Goal: Task Accomplishment & Management: Manage account settings

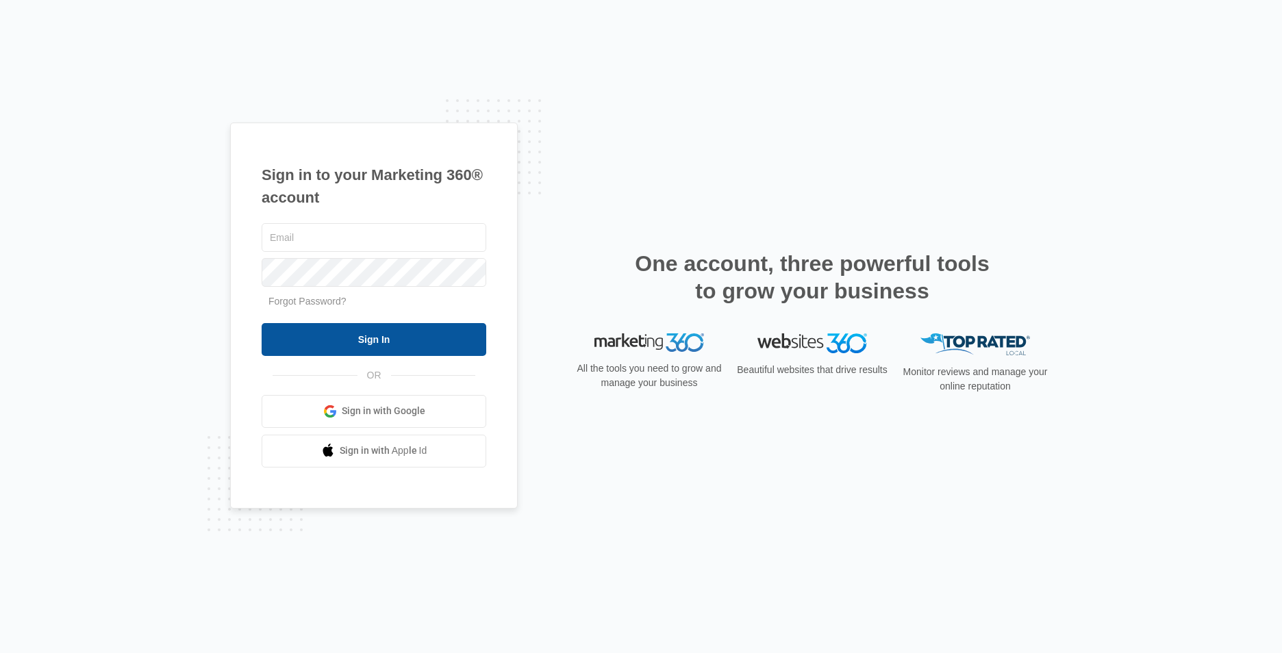
type input "[EMAIL_ADDRESS][DOMAIN_NAME]"
click at [440, 338] on input "Sign In" at bounding box center [374, 339] width 225 height 33
type input "[EMAIL_ADDRESS][DOMAIN_NAME]"
click at [388, 339] on input "Sign In" at bounding box center [374, 339] width 225 height 33
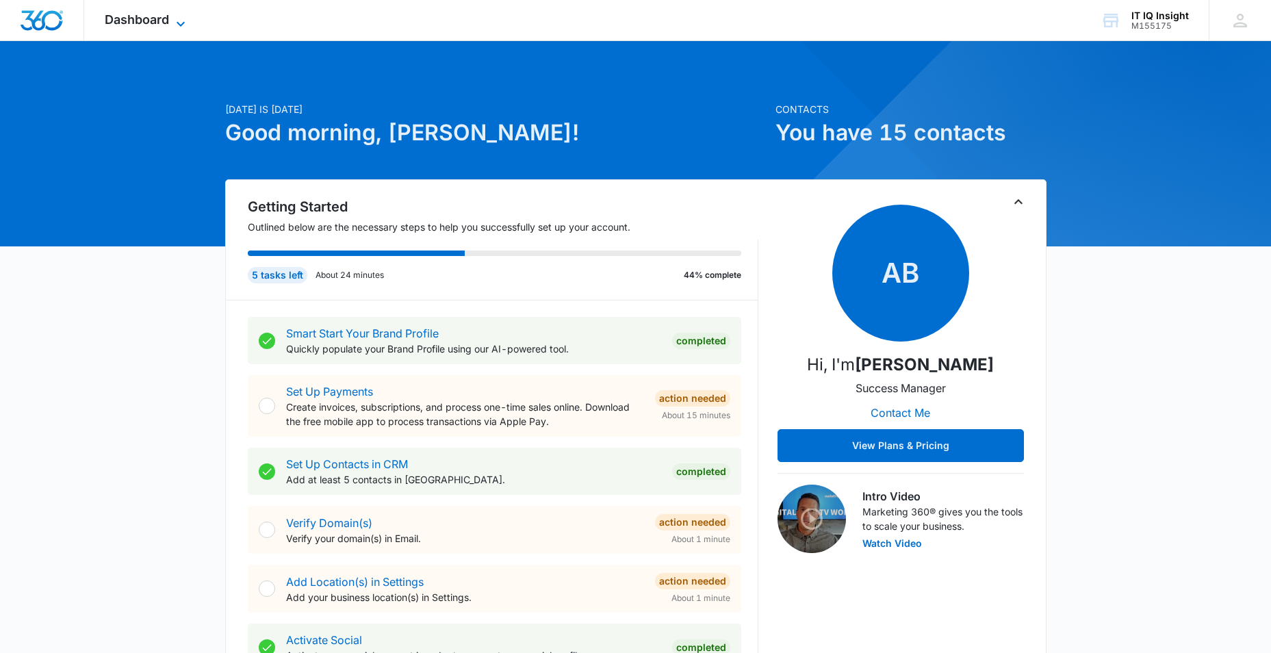
click at [177, 16] on icon at bounding box center [181, 24] width 16 height 16
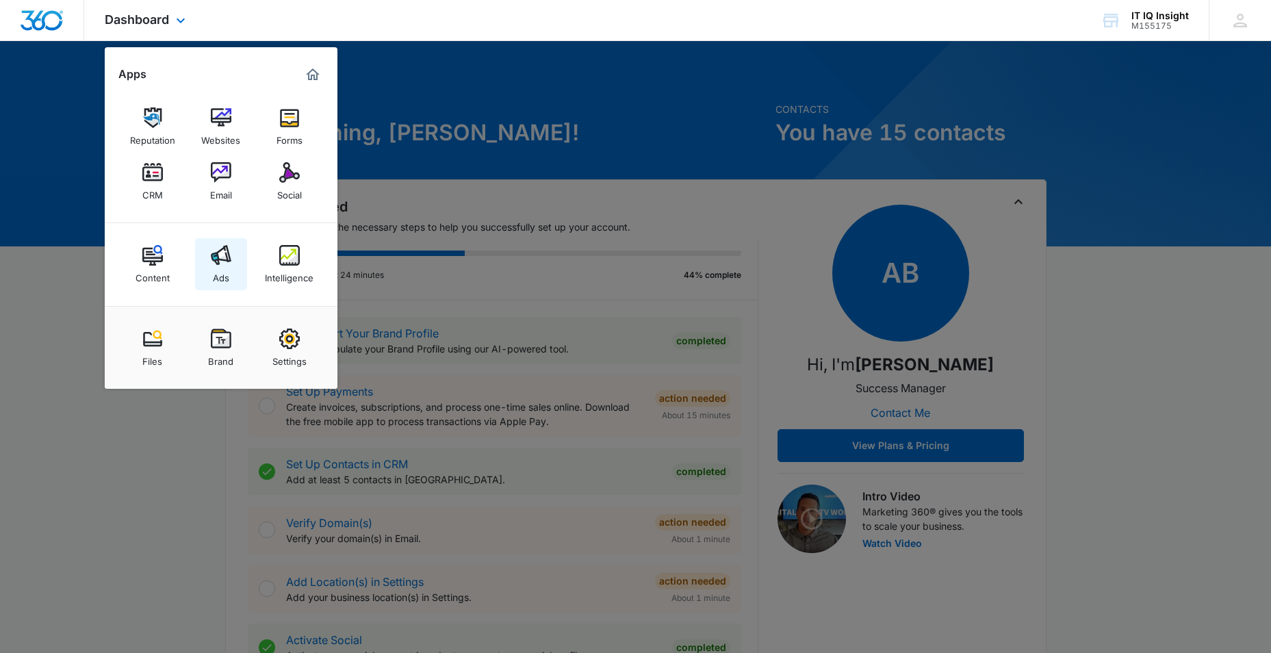
drag, startPoint x: 225, startPoint y: 286, endPoint x: 223, endPoint y: 278, distance: 8.3
click at [225, 285] on link "Ads" at bounding box center [221, 264] width 52 height 52
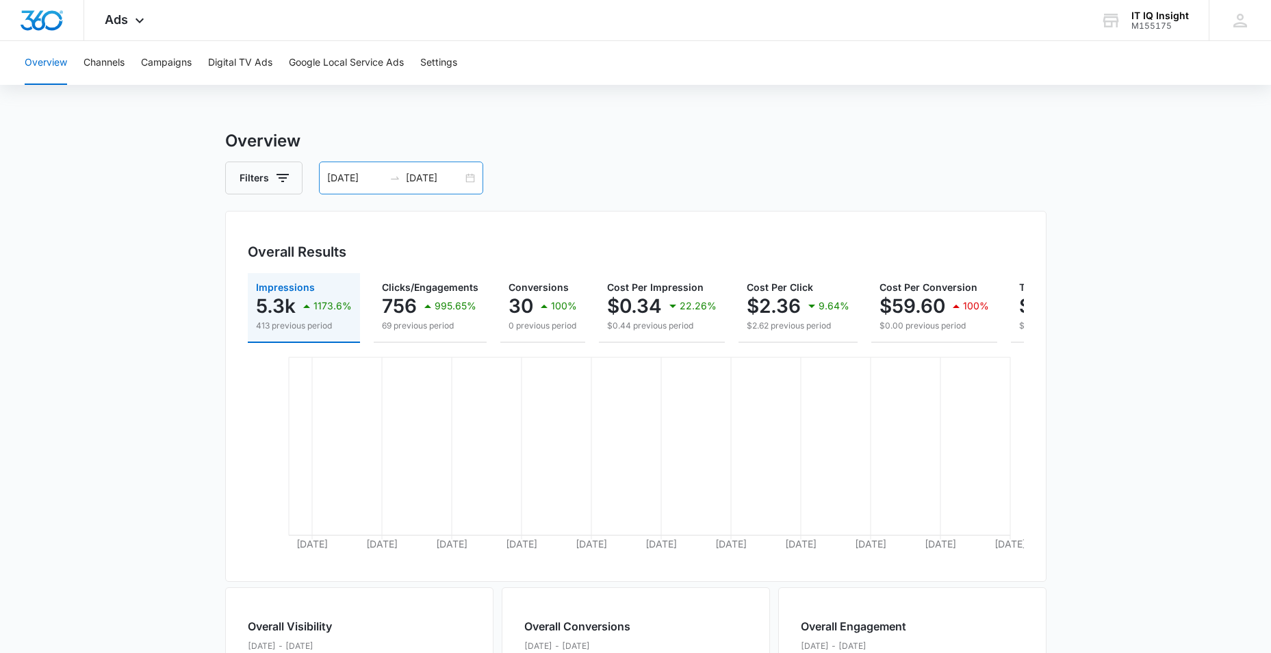
click at [355, 173] on div "[DATE] [DATE]" at bounding box center [401, 178] width 164 height 33
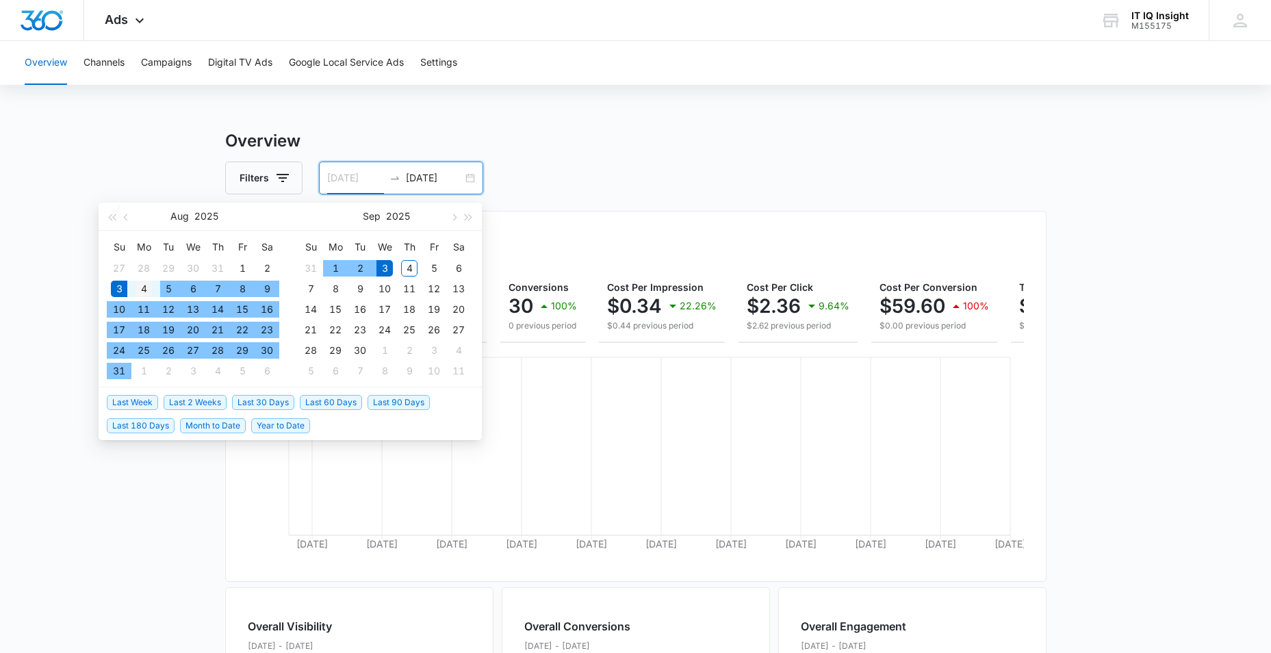
type input "08/04/2025"
drag, startPoint x: 138, startPoint y: 292, endPoint x: 147, endPoint y: 288, distance: 9.5
click at [139, 292] on div "4" at bounding box center [144, 289] width 16 height 16
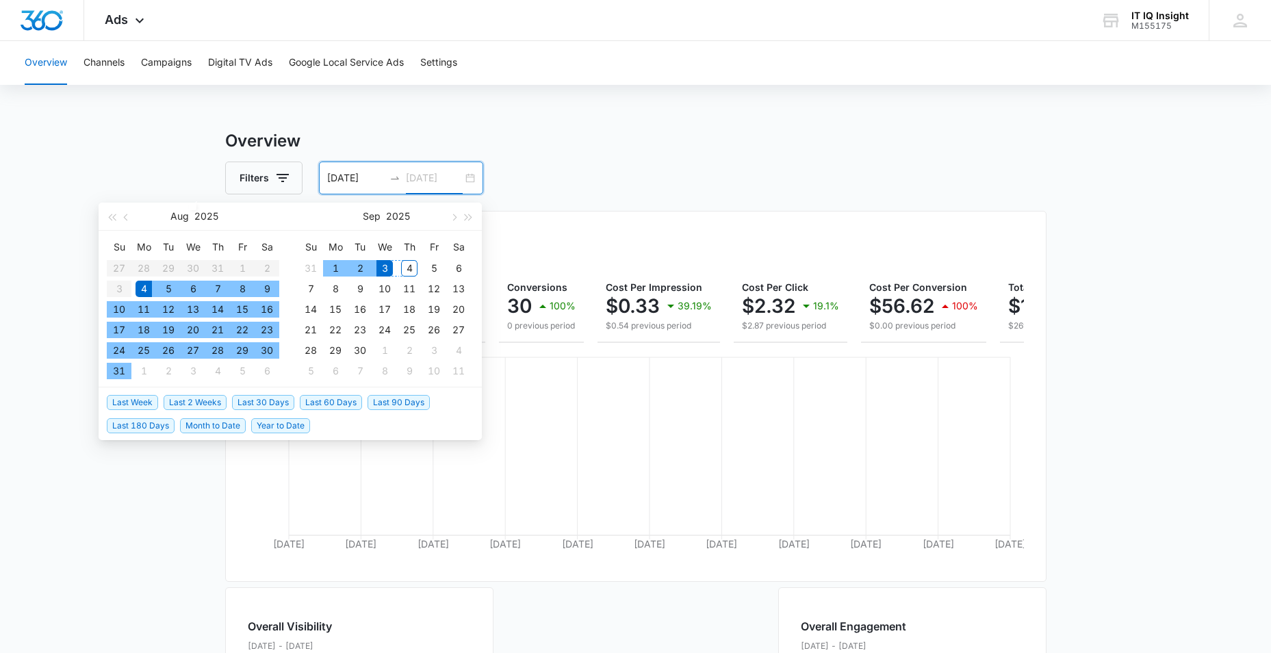
type input "09/04/2025"
click at [409, 270] on div "4" at bounding box center [409, 268] width 16 height 16
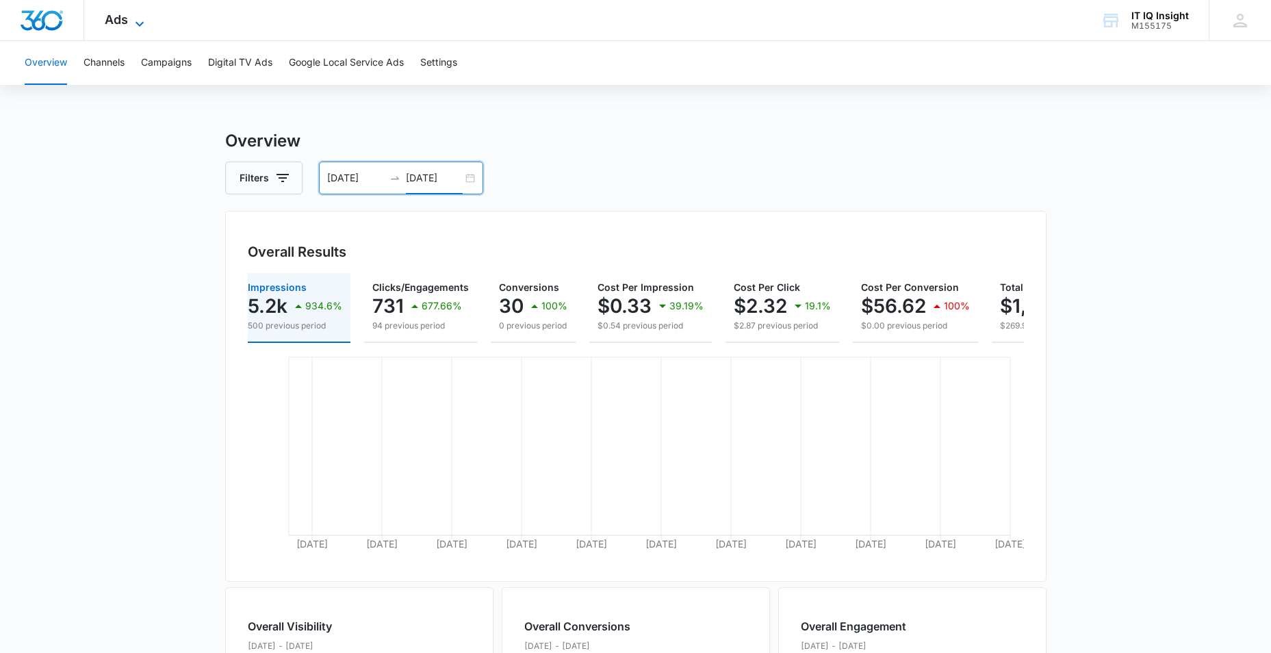
click at [139, 18] on icon at bounding box center [139, 24] width 16 height 16
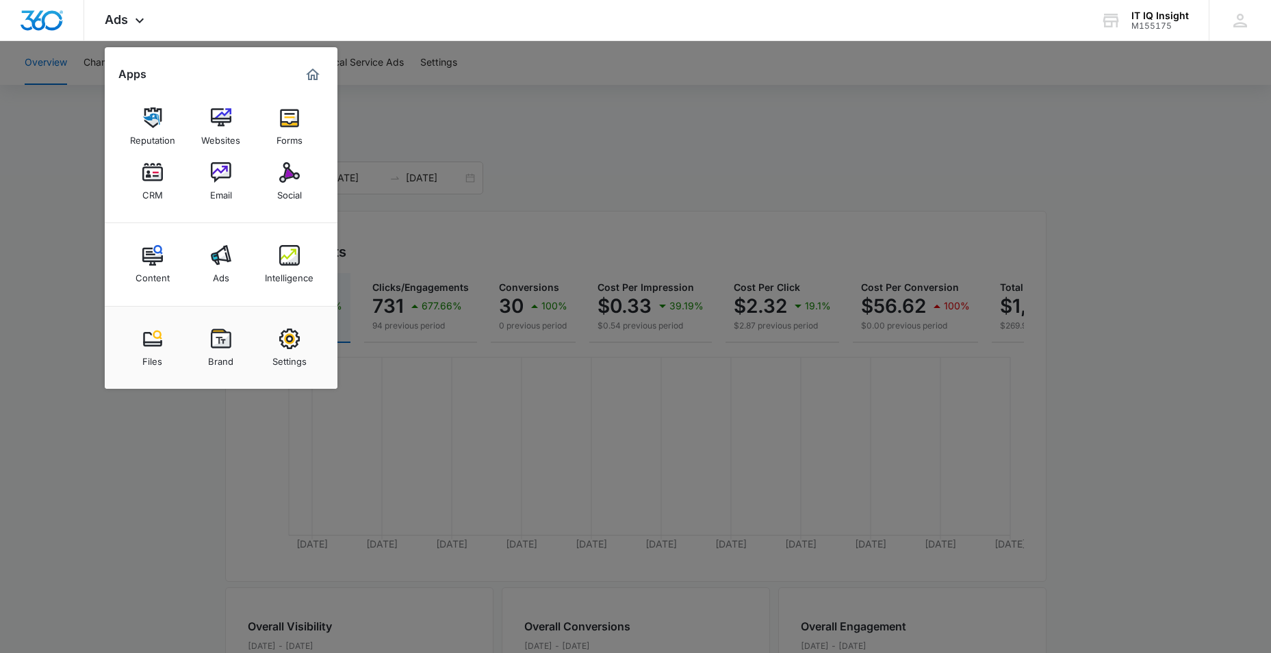
click at [275, 279] on div "Intelligence" at bounding box center [289, 275] width 49 height 18
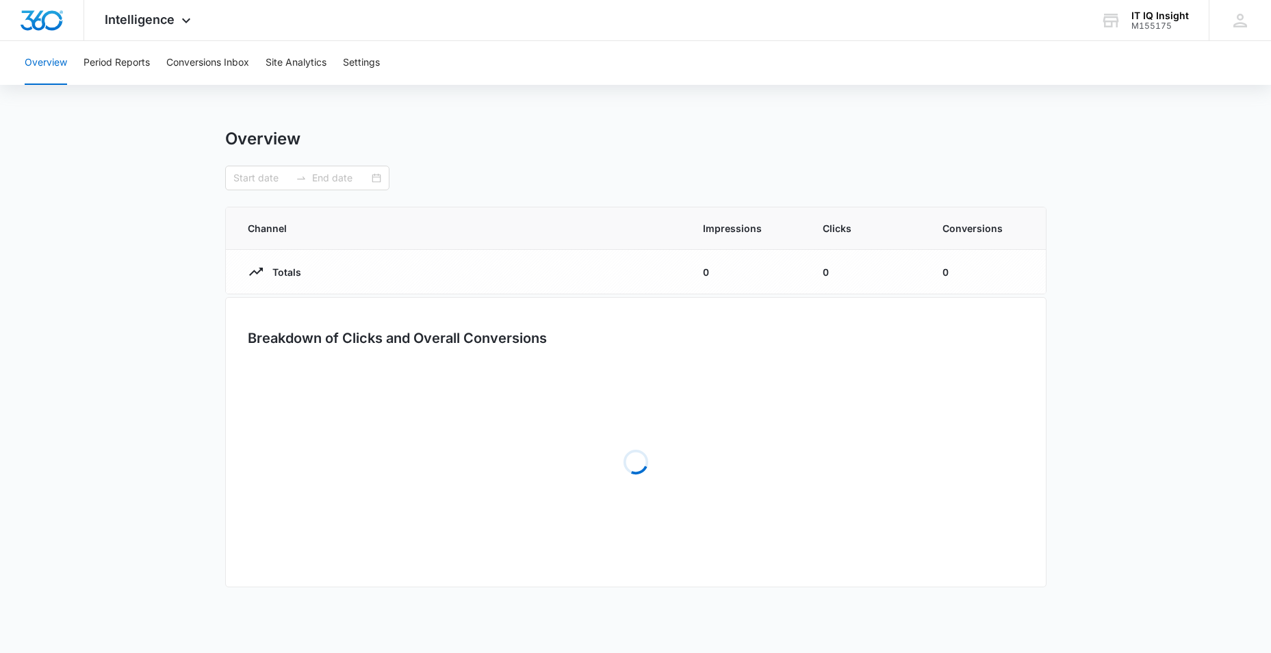
type input "08/04/2025"
type input "09/04/2025"
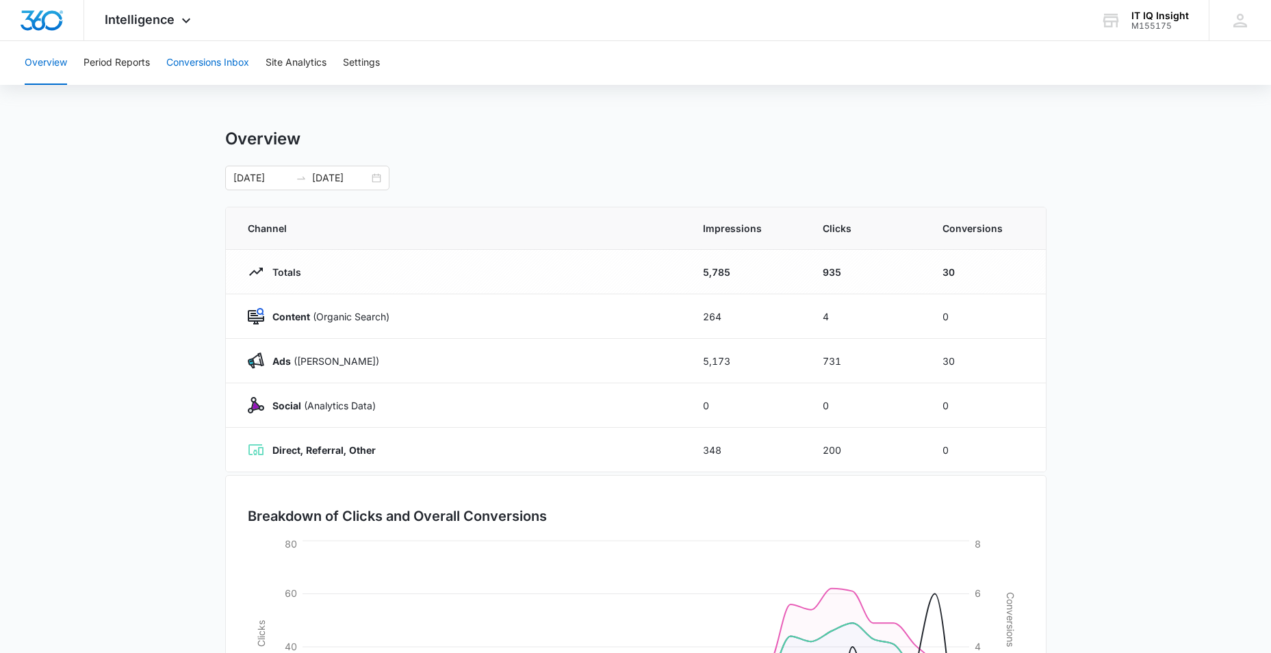
click at [216, 66] on button "Conversions Inbox" at bounding box center [207, 63] width 83 height 44
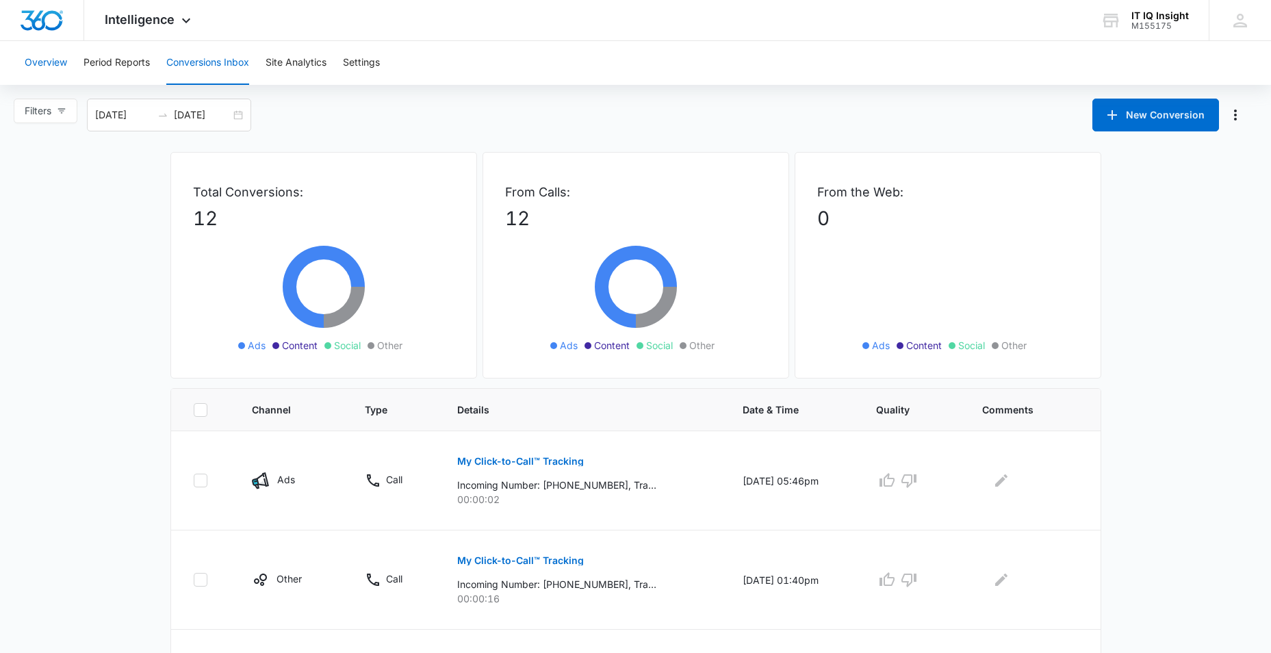
click at [51, 58] on button "Overview" at bounding box center [46, 63] width 42 height 44
